Goal: Task Accomplishment & Management: Complete application form

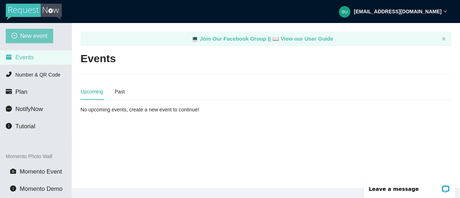
click at [37, 38] on span "New event" at bounding box center [33, 35] width 27 height 9
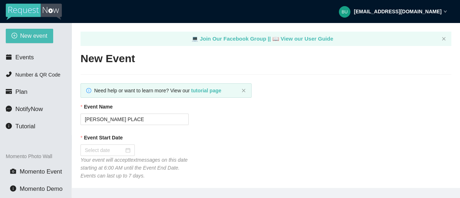
type textarea "[URL][DOMAIN_NAME]"
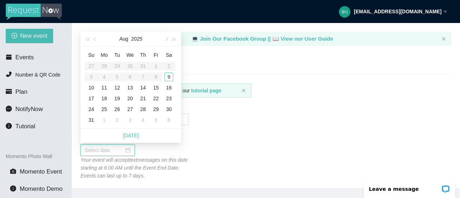
click at [110, 149] on input "Event Start Date" at bounding box center [104, 150] width 39 height 8
type input "[DATE]"
click at [170, 76] on div "9" at bounding box center [169, 77] width 9 height 9
type input "[DATE]"
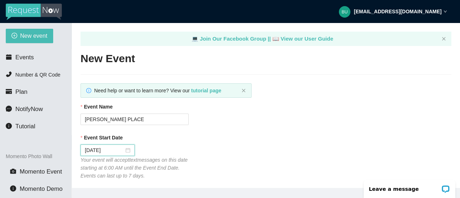
click at [207, 156] on div "Event Start Date [DATE] Your event will accept text messages on this date start…" at bounding box center [265, 157] width 371 height 46
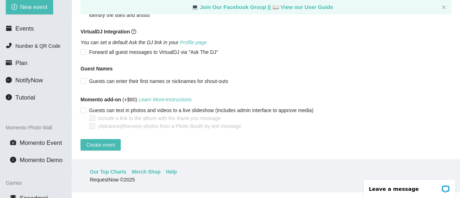
scroll to position [38, 0]
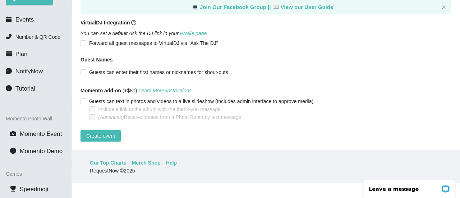
click at [107, 137] on main "💻 Join Our Facebook Group || 📖 View our User Guide New Event Need help or want …" at bounding box center [266, 67] width 388 height 165
click at [107, 132] on span "Create event" at bounding box center [100, 136] width 29 height 8
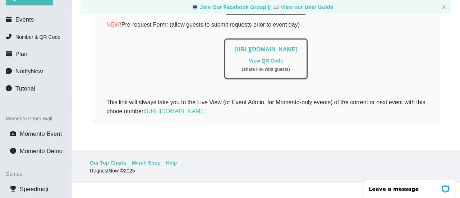
scroll to position [205, 0]
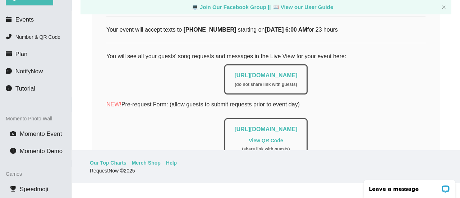
scroll to position [119, 0]
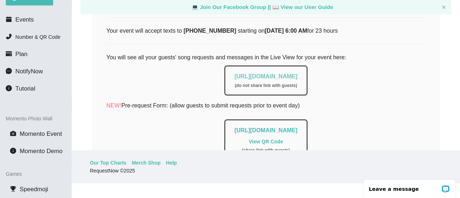
click at [287, 77] on link "[URL][DOMAIN_NAME]" at bounding box center [265, 76] width 63 height 6
